Goal: Navigation & Orientation: Find specific page/section

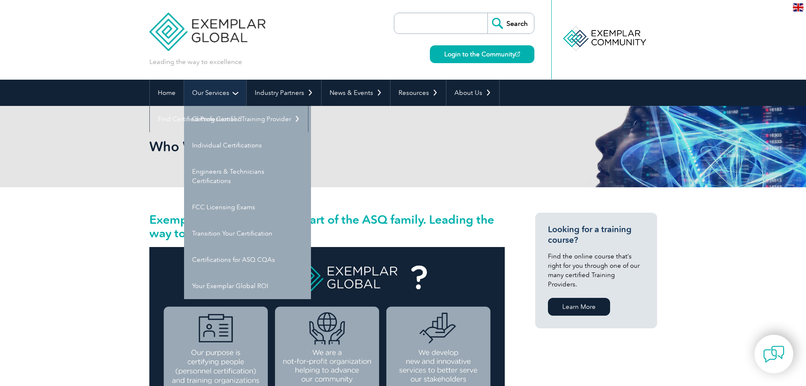
click at [223, 93] on link "Our Services" at bounding box center [215, 93] width 62 height 26
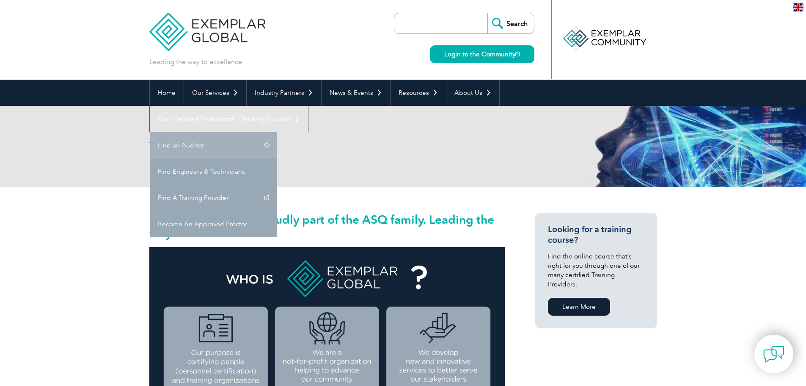
click at [277, 132] on link "Find an Auditor" at bounding box center [213, 145] width 127 height 26
